Goal: Participate in discussion: Engage in conversation with other users on a specific topic

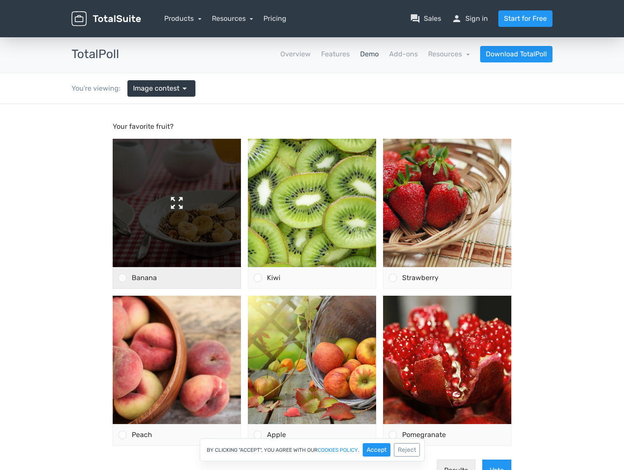
click at [175, 254] on img at bounding box center [177, 203] width 128 height 128
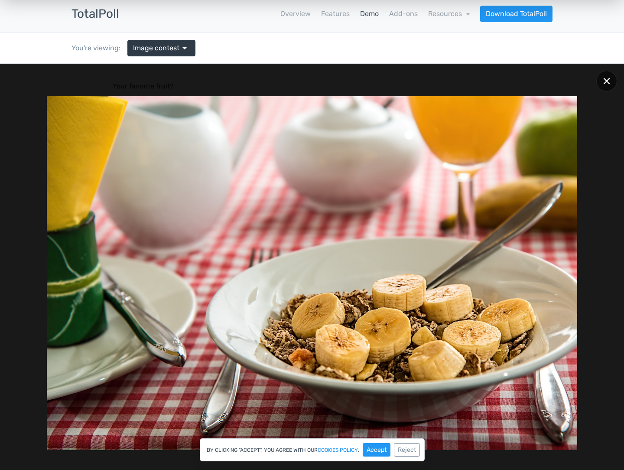
click at [608, 78] on icon at bounding box center [606, 81] width 6 height 6
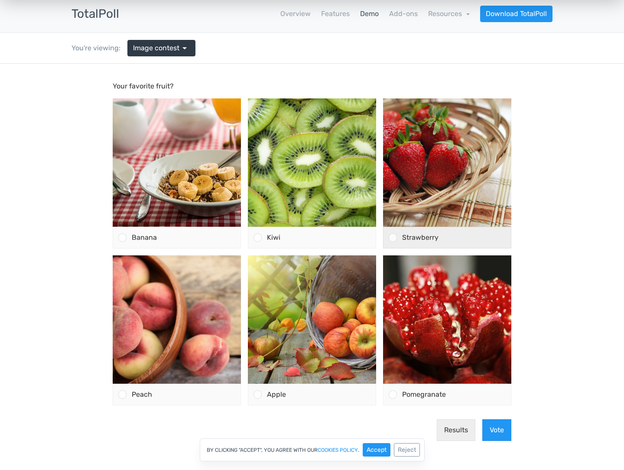
scroll to position [35, 0]
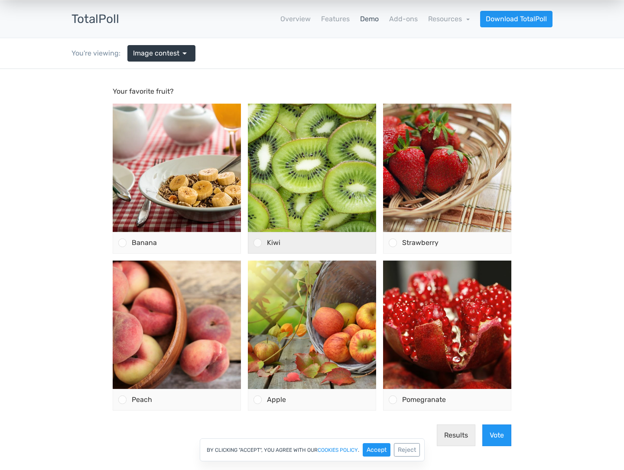
click at [288, 243] on div "Kiwi" at bounding box center [319, 242] width 114 height 21
click at [258, 243] on input "Kiwi" at bounding box center [258, 243] width 0 height 0
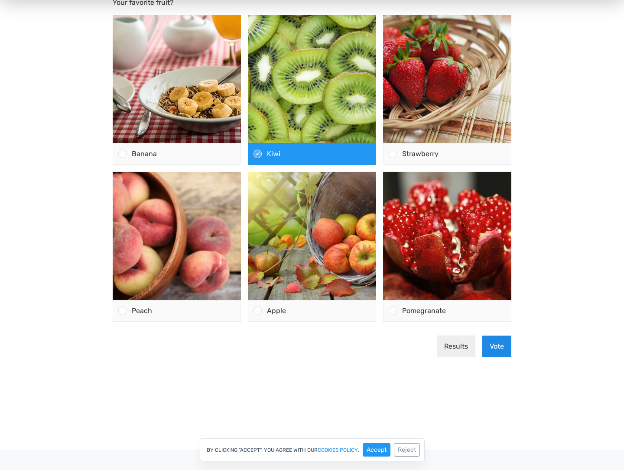
scroll to position [135, 0]
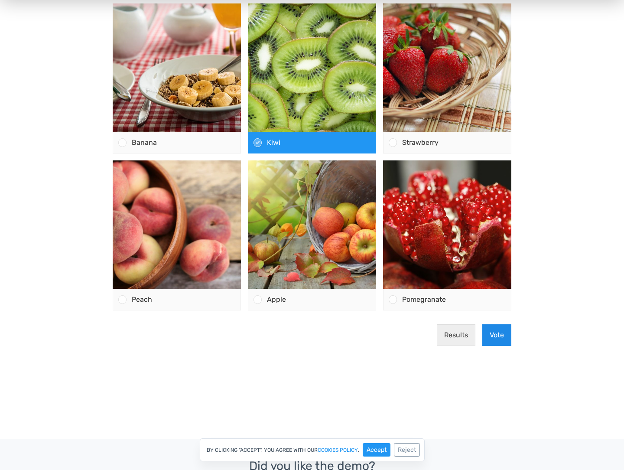
click at [502, 338] on button "Vote" at bounding box center [496, 335] width 29 height 22
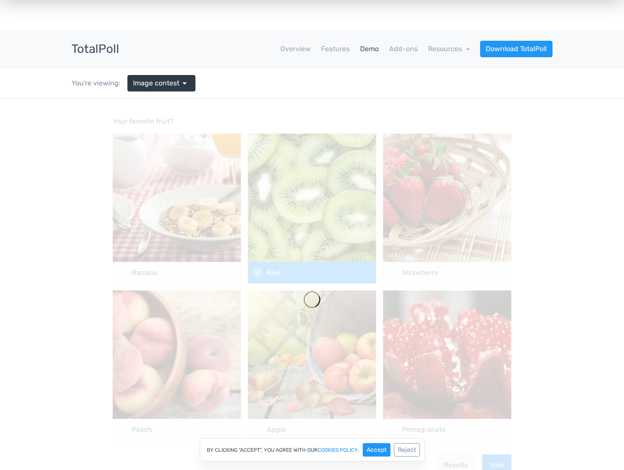
scroll to position [0, 0]
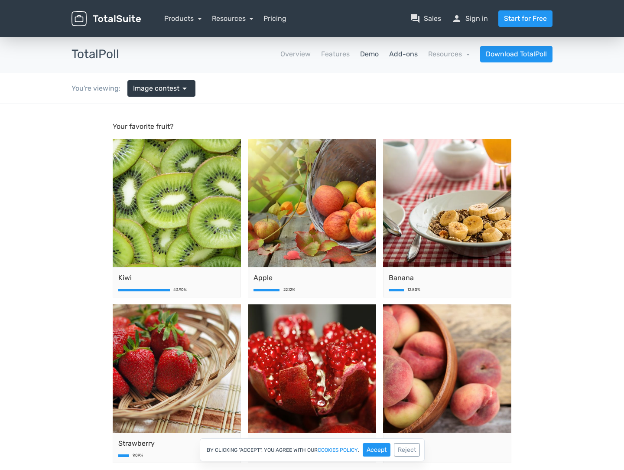
click at [403, 56] on link "Add-ons" at bounding box center [403, 54] width 29 height 10
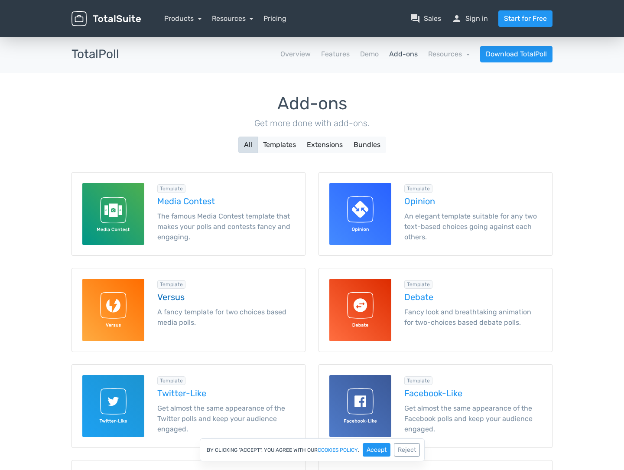
scroll to position [105, 0]
